Goal: Check status: Check status

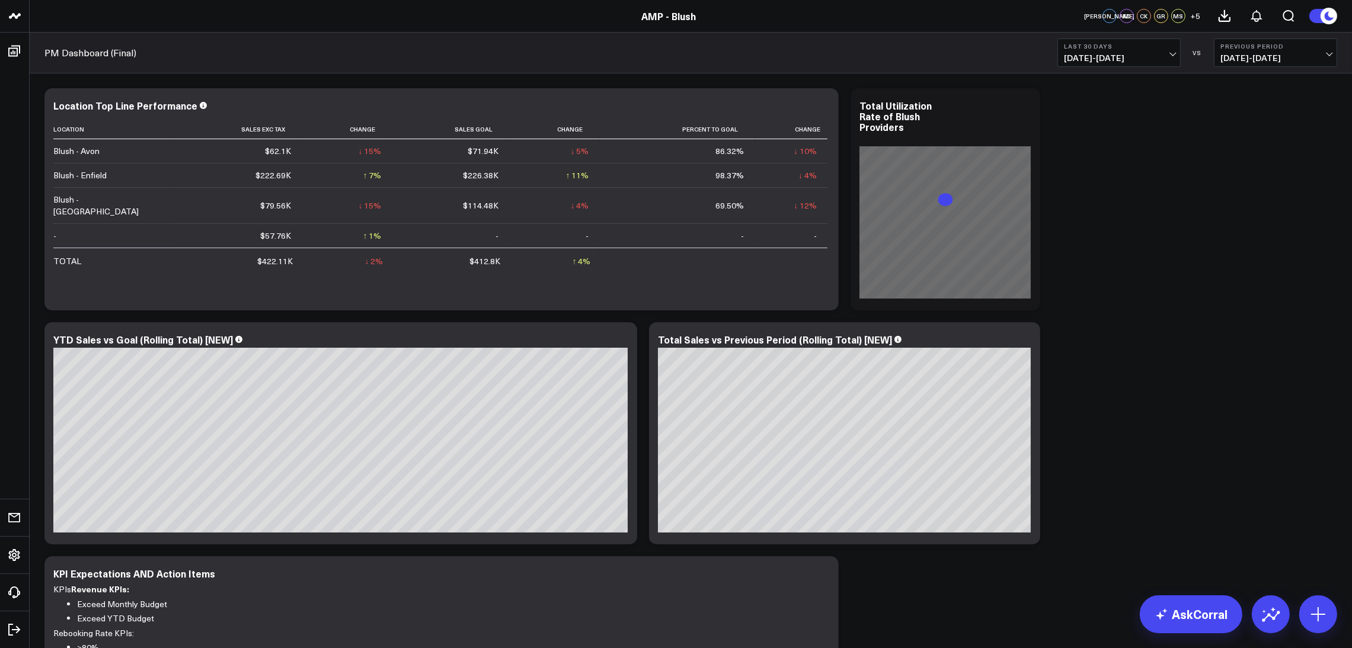
click at [1146, 57] on span "[DATE] - [DATE]" at bounding box center [1119, 57] width 110 height 9
click at [1098, 236] on link "Last Month" at bounding box center [1119, 240] width 122 height 23
